Goal: Information Seeking & Learning: Learn about a topic

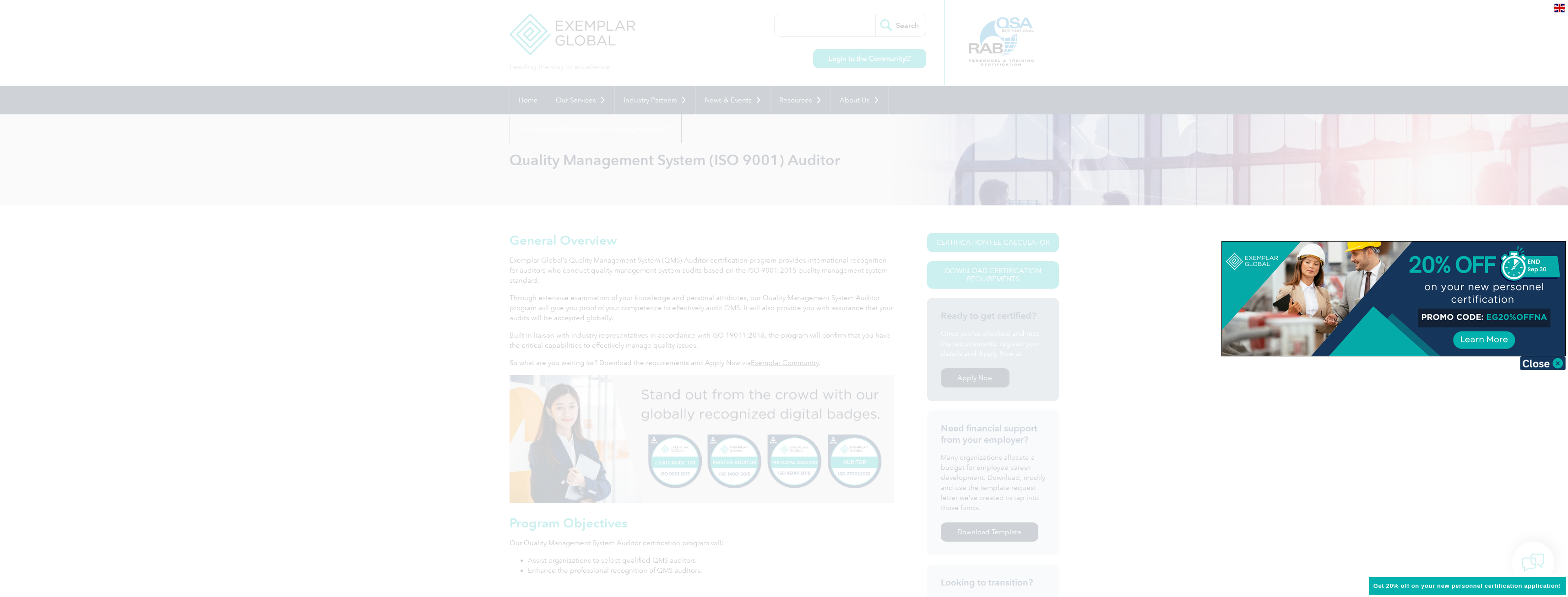
drag, startPoint x: 1486, startPoint y: 318, endPoint x: 1538, endPoint y: 316, distance: 52.0
click at [1538, 316] on div at bounding box center [1393, 299] width 343 height 114
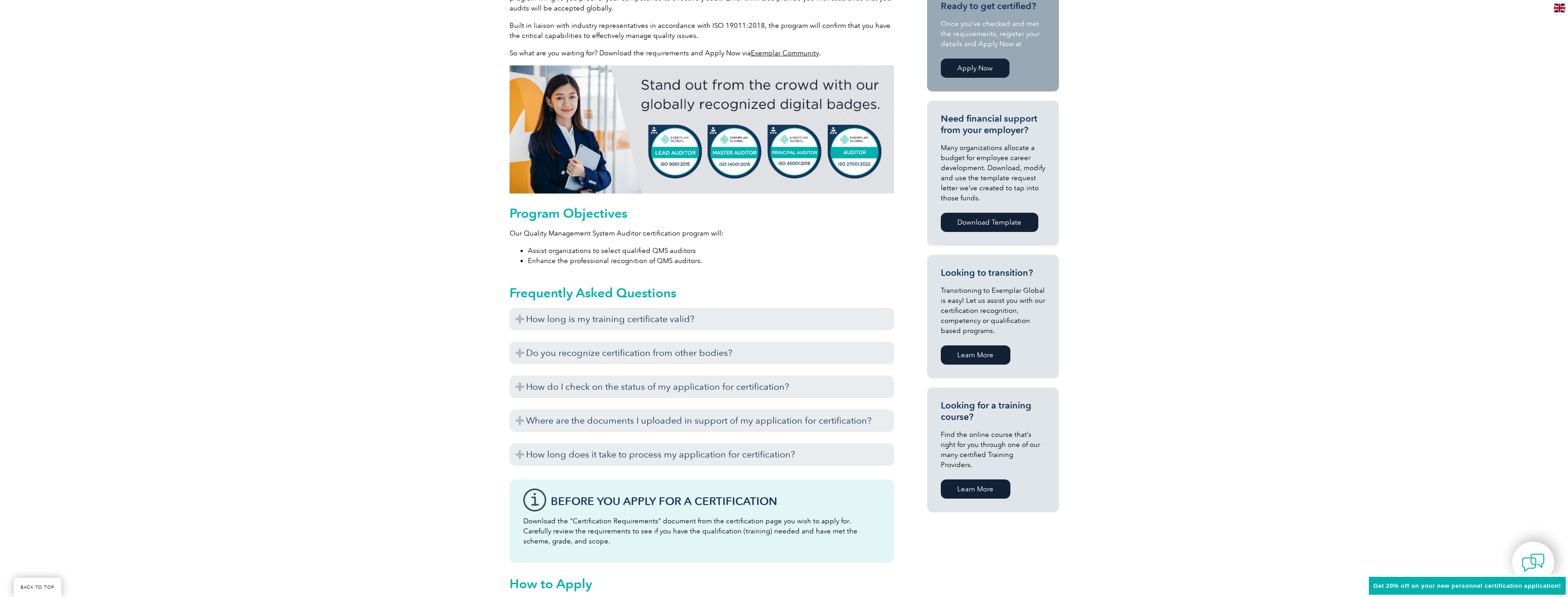
scroll to position [310, 0]
click at [974, 356] on link "Learn More" at bounding box center [976, 354] width 69 height 20
